Goal: Information Seeking & Learning: Understand process/instructions

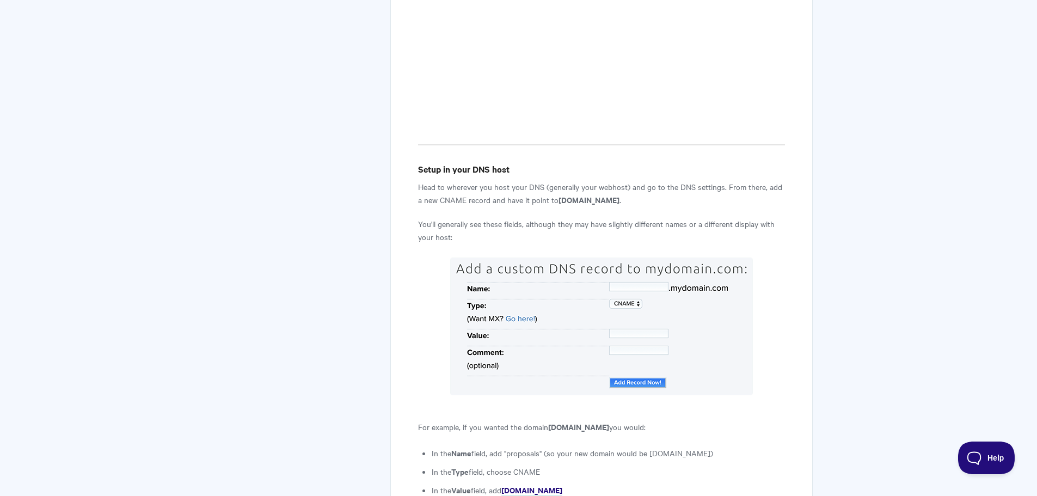
scroll to position [653, 0]
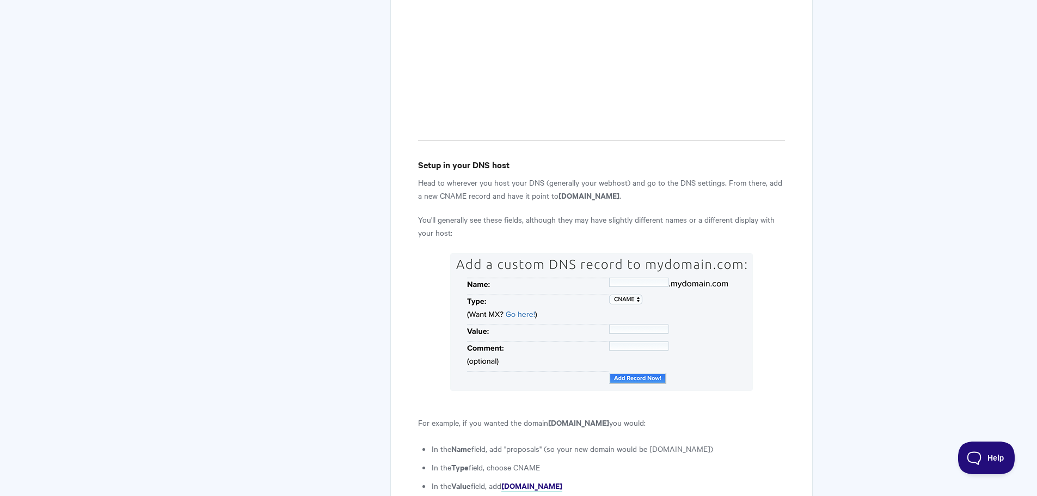
click at [650, 253] on img at bounding box center [601, 322] width 303 height 138
click at [646, 253] on img at bounding box center [601, 322] width 303 height 138
click at [629, 253] on img at bounding box center [601, 322] width 303 height 138
click at [624, 253] on img at bounding box center [601, 322] width 303 height 138
click at [622, 253] on img at bounding box center [601, 322] width 303 height 138
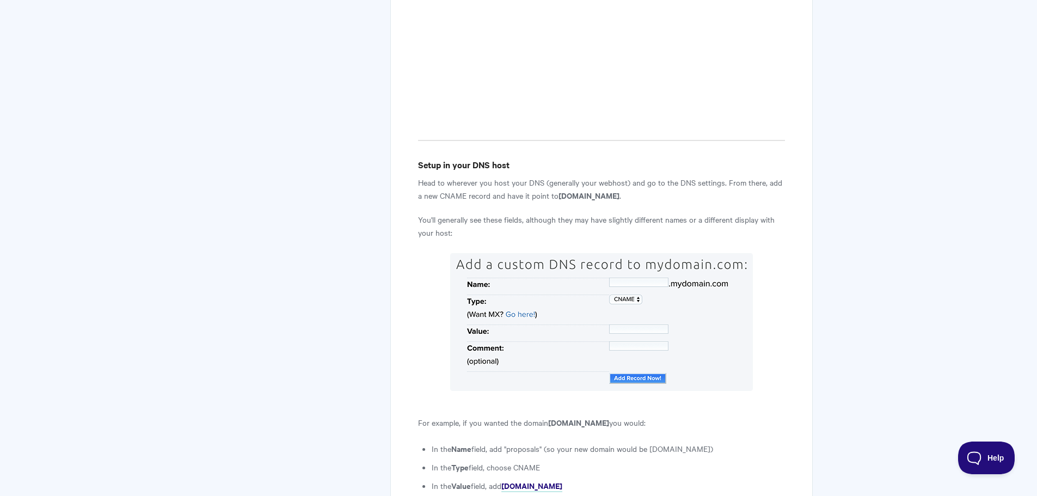
click at [623, 253] on img at bounding box center [601, 322] width 303 height 138
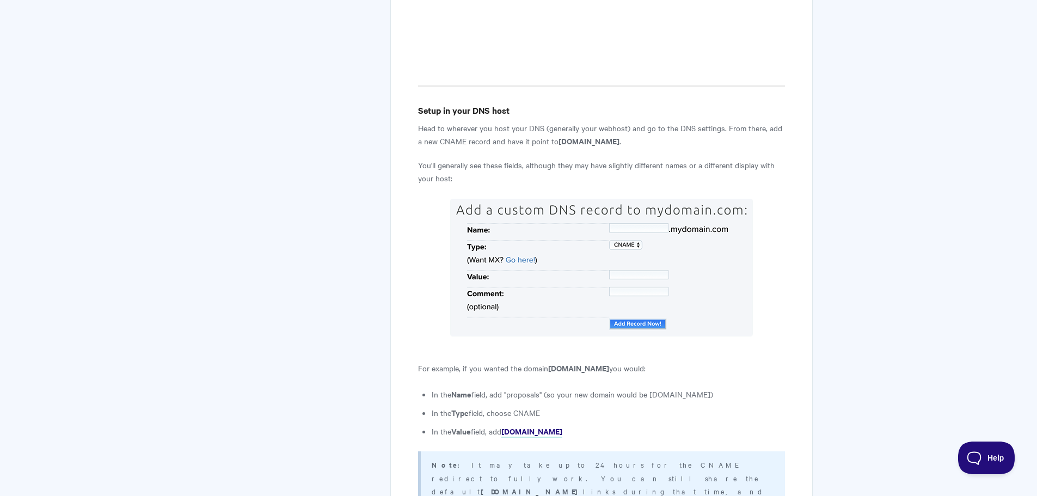
scroll to position [762, 0]
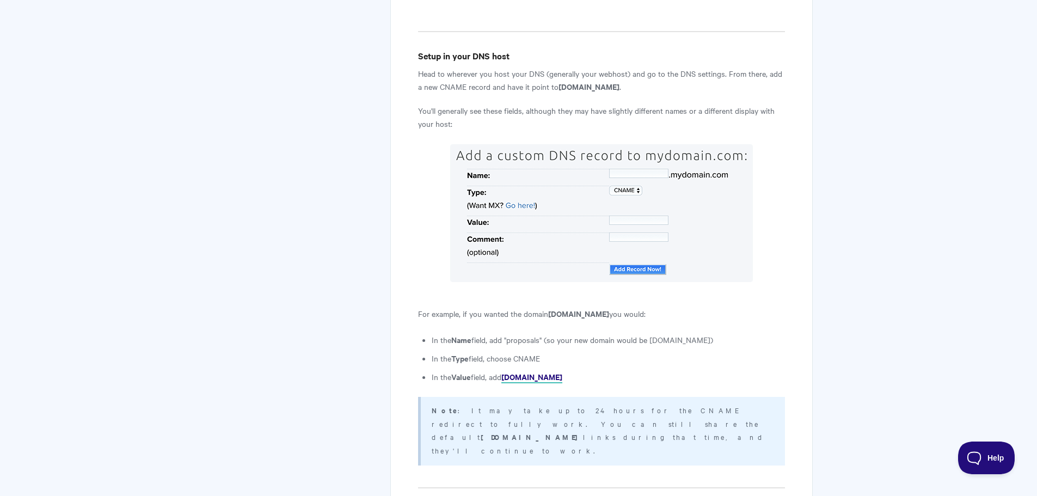
click at [544, 371] on strong "[DOMAIN_NAME]" at bounding box center [531, 376] width 61 height 11
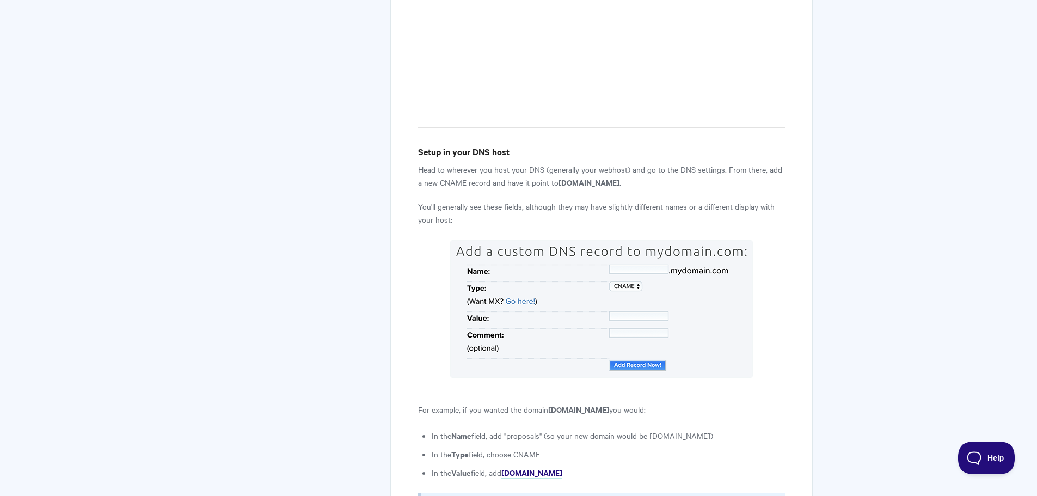
scroll to position [708, 0]
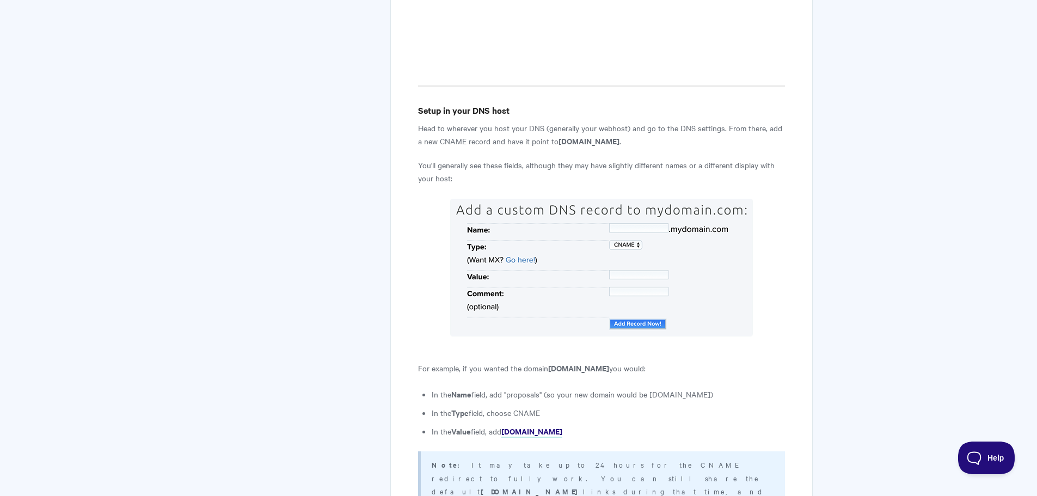
click at [593, 135] on strong "[DOMAIN_NAME]" at bounding box center [588, 140] width 61 height 11
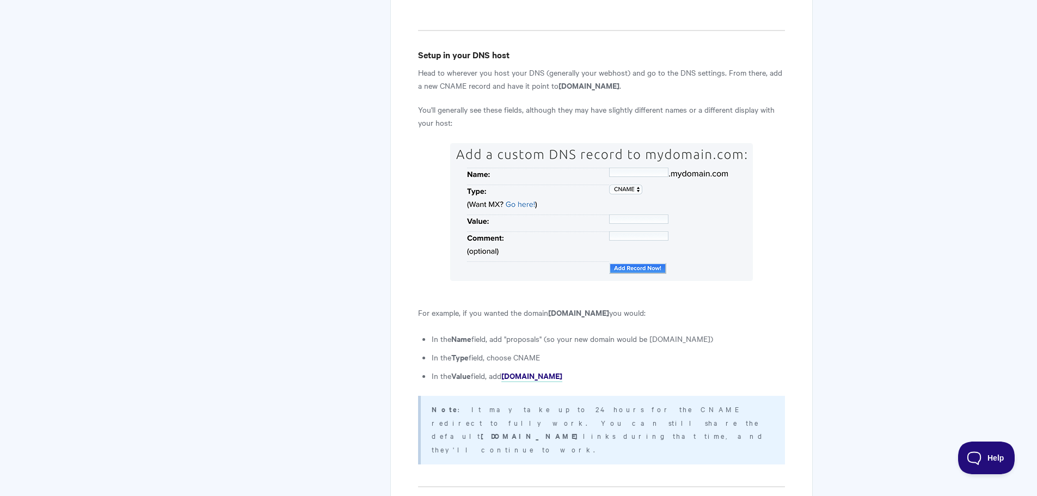
scroll to position [762, 0]
click at [622, 144] on img at bounding box center [601, 213] width 303 height 138
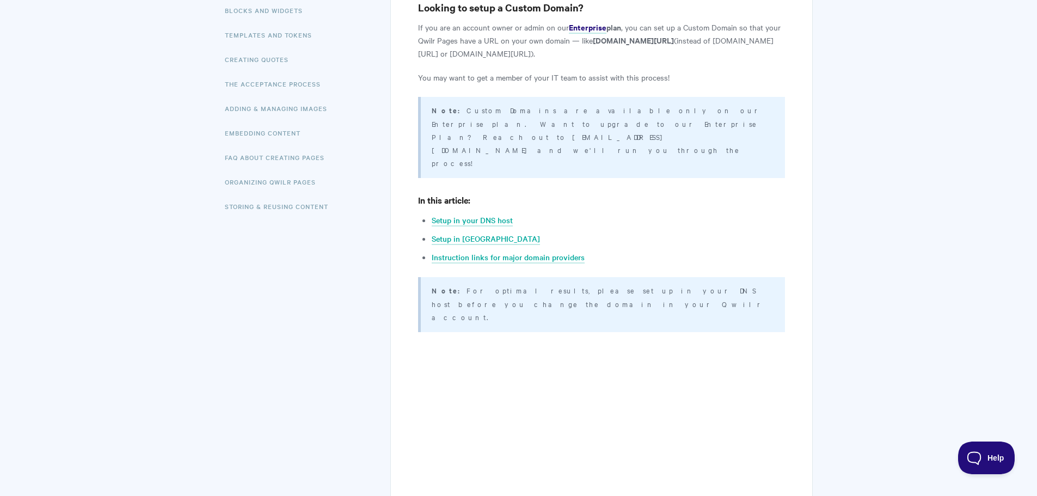
scroll to position [113, 0]
